Goal: Contribute content

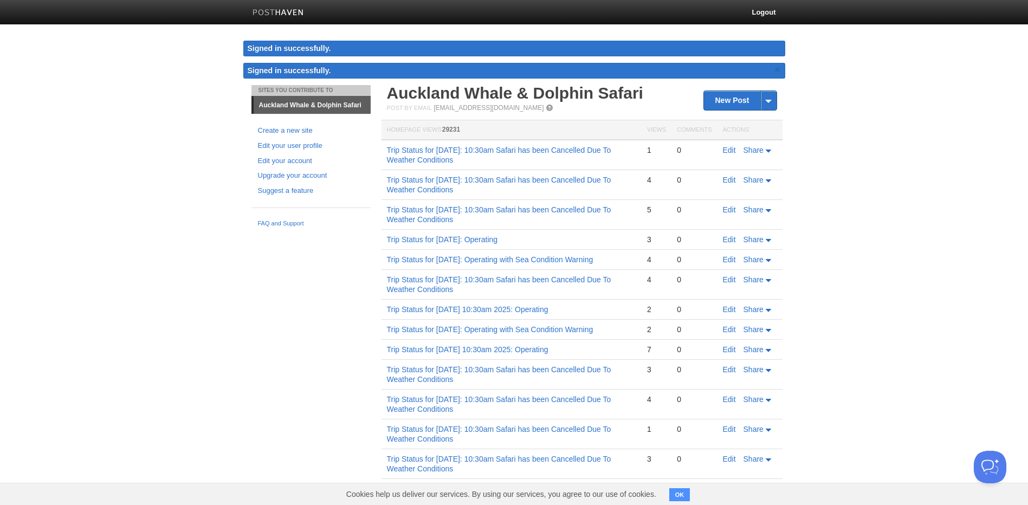
drag, startPoint x: 384, startPoint y: 145, endPoint x: 541, endPoint y: 158, distance: 157.1
click at [541, 158] on td "Trip Status for [DATE]: 10:30am Safari has been Cancelled Due To Weather Condit…" at bounding box center [511, 155] width 260 height 30
copy link "Trip Status for [DATE]: 10:30am Safari has been Cancelled Due To Weather Condit…"
click at [722, 99] on link "New Post" at bounding box center [740, 100] width 72 height 19
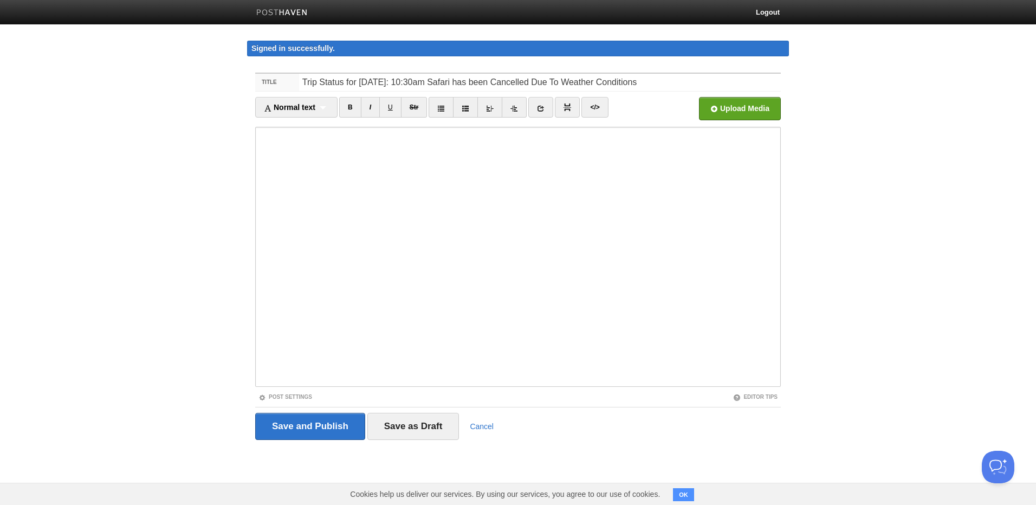
drag, startPoint x: 359, startPoint y: 81, endPoint x: 411, endPoint y: 80, distance: 51.5
click at [411, 80] on input "Trip Status for [DATE]: 10:30am Safari has been Cancelled Due To Weather Condit…" at bounding box center [540, 82] width 482 height 17
click at [398, 82] on input "Trip Status for [DATE]: 10:30am Safari has been Cancelled Due To Weather Condit…" at bounding box center [540, 82] width 482 height 17
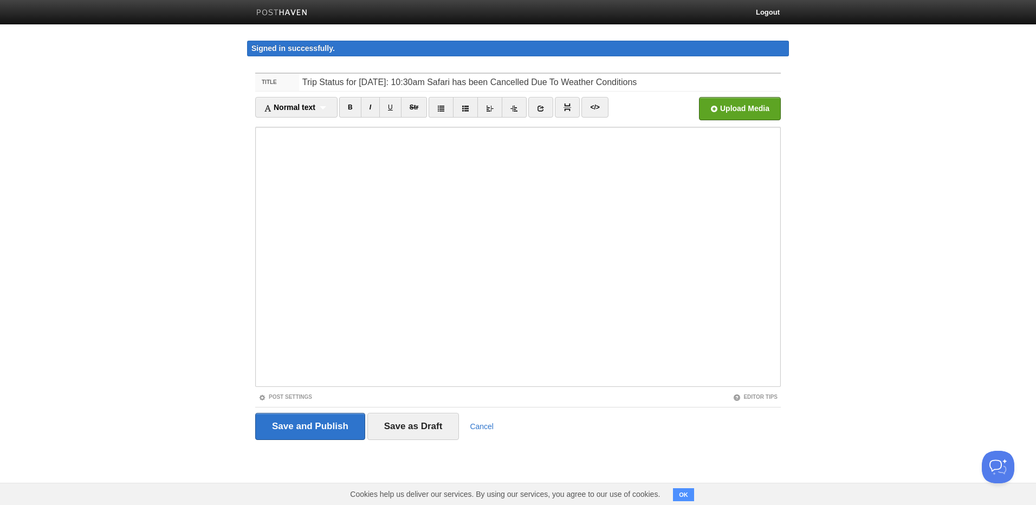
type input "Trip Status for [DATE]: 10:30am Safari has been Cancelled Due To Weather Condit…"
click at [334, 425] on input "Save and Publish" at bounding box center [310, 426] width 110 height 27
